Goal: Information Seeking & Learning: Learn about a topic

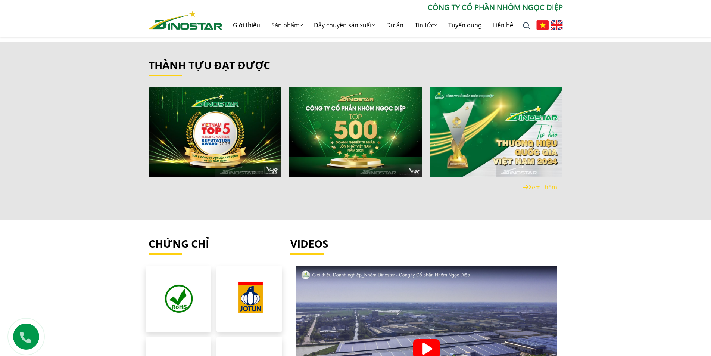
scroll to position [1243, 0]
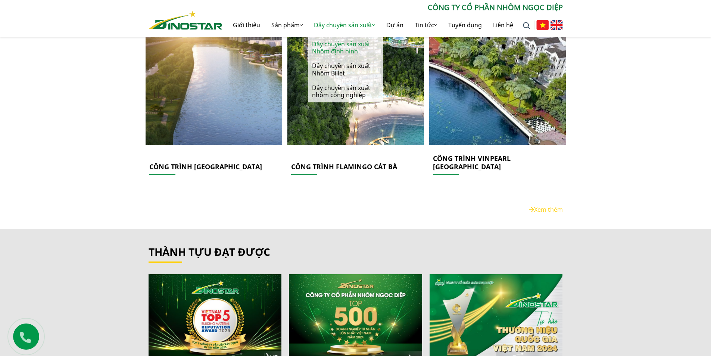
click at [340, 43] on link "Dây chuyền sản xuất Nhôm định hình" at bounding box center [345, 48] width 75 height 22
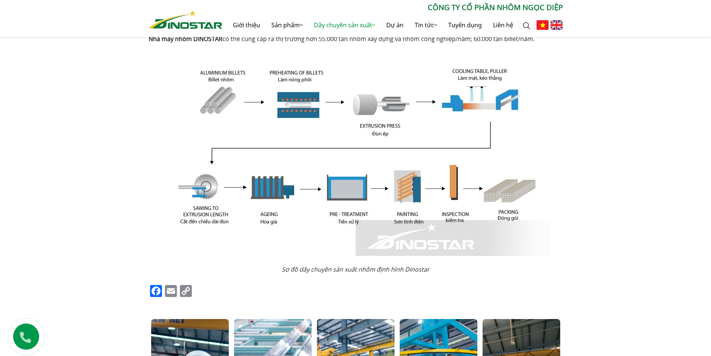
scroll to position [37, 0]
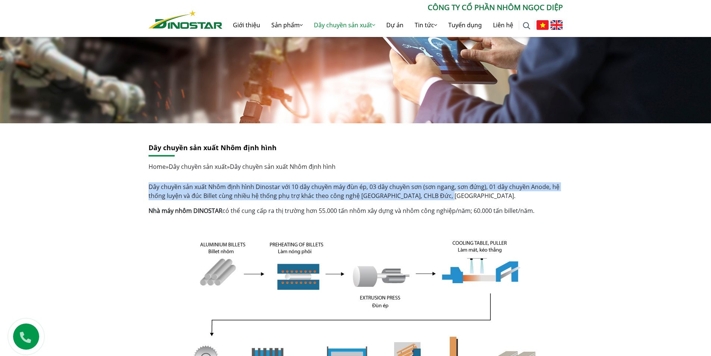
drag, startPoint x: 147, startPoint y: 186, endPoint x: 464, endPoint y: 192, distance: 317.5
copy p "Dây chuyền sản xuất Nhôm định hình Dinostar với 10 dây chuyền máy đùn ép, 03 dâ…"
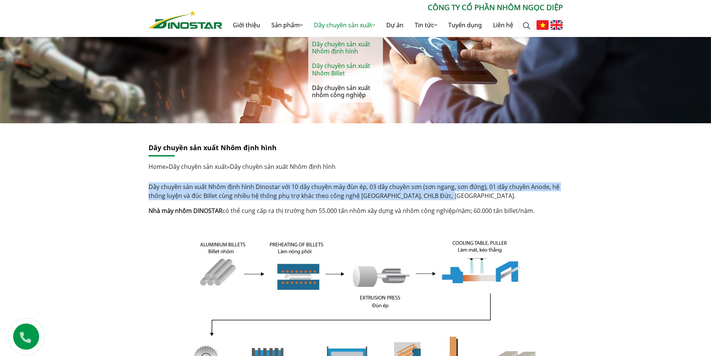
click at [344, 69] on link "Dây chuyền sản xuất Nhôm Billet" at bounding box center [345, 70] width 75 height 22
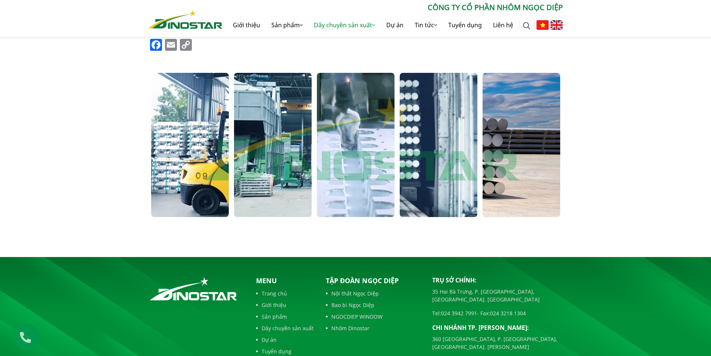
scroll to position [400, 0]
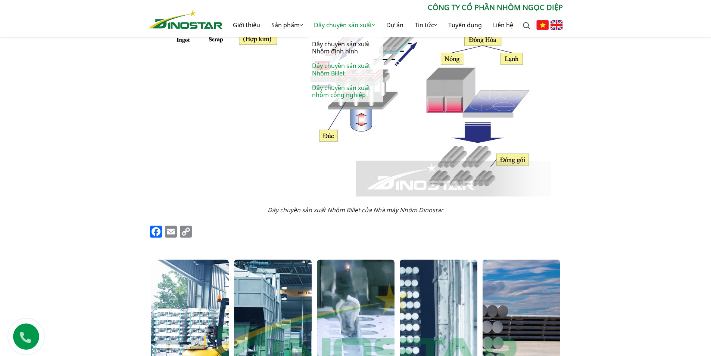
click at [341, 89] on link "Dây chuyền sản xuất nhôm công nghiệp" at bounding box center [345, 92] width 75 height 22
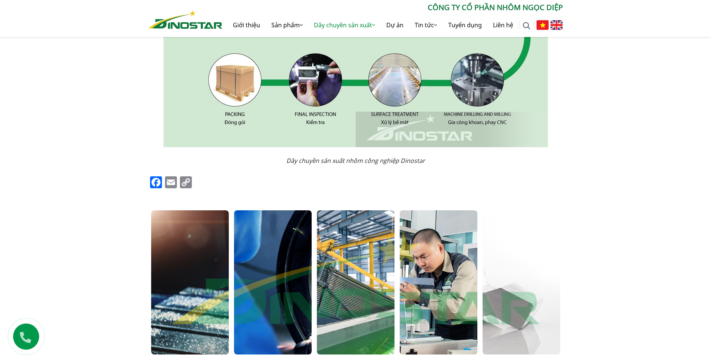
scroll to position [261, 0]
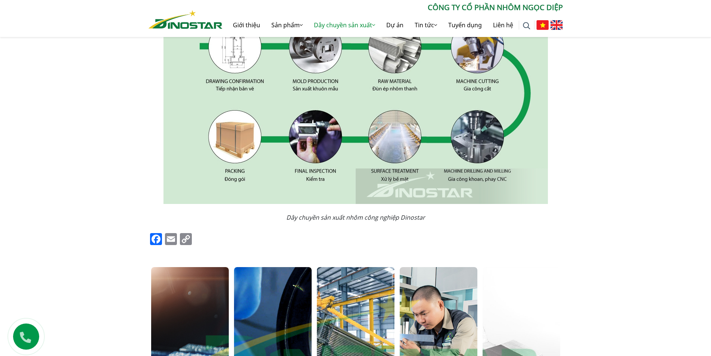
click at [124, 218] on div "Dây chuyền sản xuất nhôm công nghiệp Home » Dây chuyền sản xuất » Dây chuyền sả…" at bounding box center [355, 175] width 711 height 552
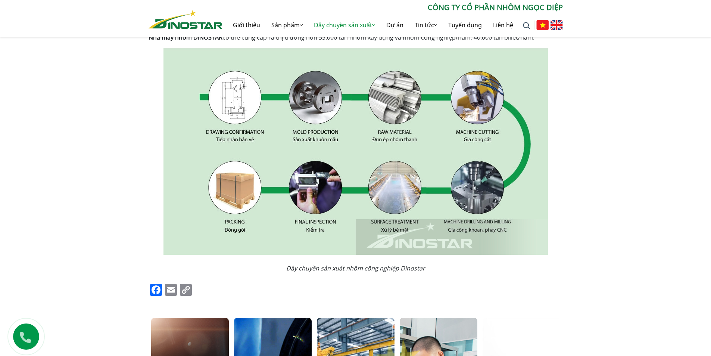
scroll to position [112, 0]
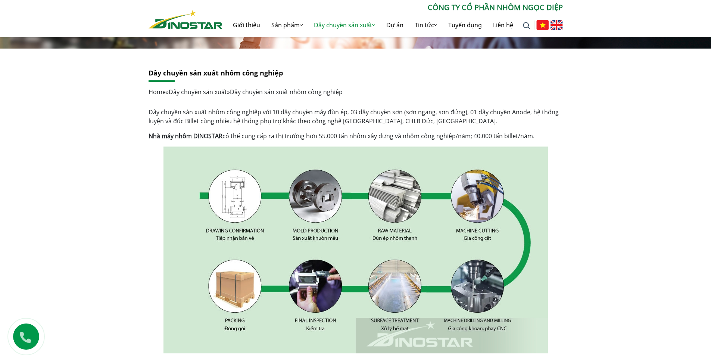
click at [207, 80] on div "Dây chuyền sản xuất nhôm công nghiệp Home » Dây chuyền sản xuất » Dây chuyền sả…" at bounding box center [356, 82] width 415 height 27
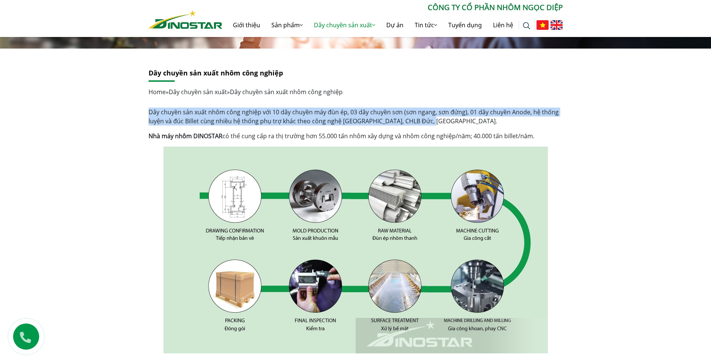
drag, startPoint x: 145, startPoint y: 111, endPoint x: 430, endPoint y: 125, distance: 285.3
click at [430, 125] on div "Dây chuyền sản xuất nhôm công nghiệp Home » Dây chuyền sản xuất » Dây chuyền sả…" at bounding box center [356, 316] width 426 height 494
copy p "Dây chuyền sản xuất nhôm công nghiệp với 10 dây chuyền máy đùn ép, 03 dây chuyề…"
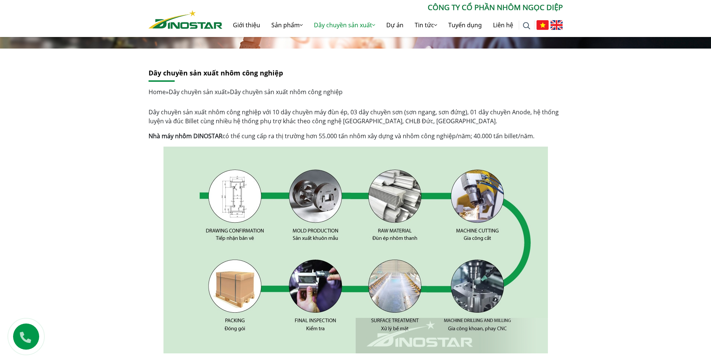
click at [229, 127] on div "Dây chuyền sản xuất nhôm công nghiệp với 10 dây chuyền máy đùn ép, 03 dây chuyề…" at bounding box center [356, 336] width 415 height 456
drag, startPoint x: 236, startPoint y: 135, endPoint x: 316, endPoint y: 135, distance: 80.3
click at [316, 135] on p "Nhà máy nhôm DINOSTAR có thể cung cấp ra thị trường hơn 55.000 tấn nhôm xây dựn…" at bounding box center [356, 135] width 415 height 9
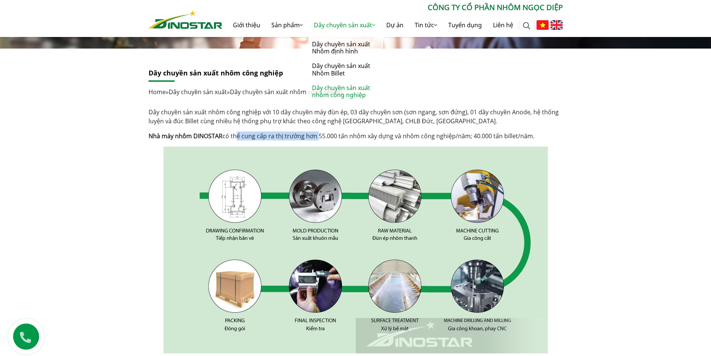
click at [333, 20] on link "Dây chuyền sản xuất" at bounding box center [344, 25] width 72 height 24
click at [334, 48] on link "Dây chuyền sản xuất Nhôm định hình" at bounding box center [345, 48] width 75 height 22
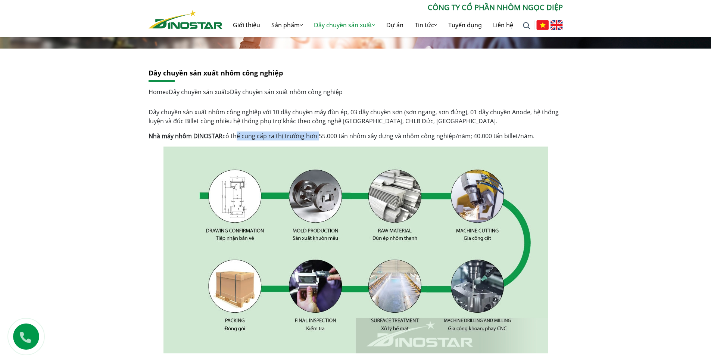
scroll to position [149, 0]
